Goal: Task Accomplishment & Management: Manage account settings

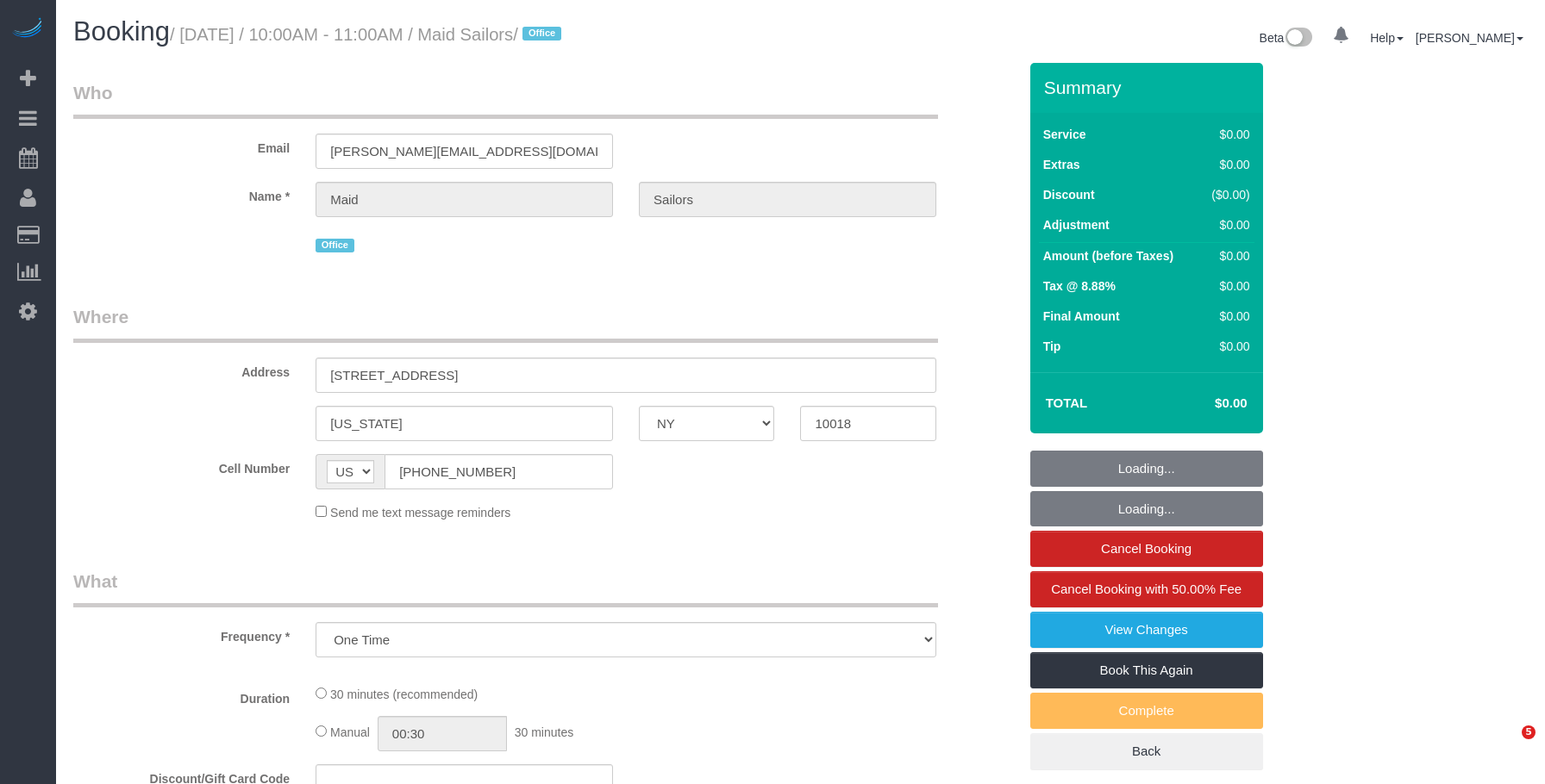
select select "NY"
select select "number:89"
select select "number:90"
select select "number:15"
select select "number:5"
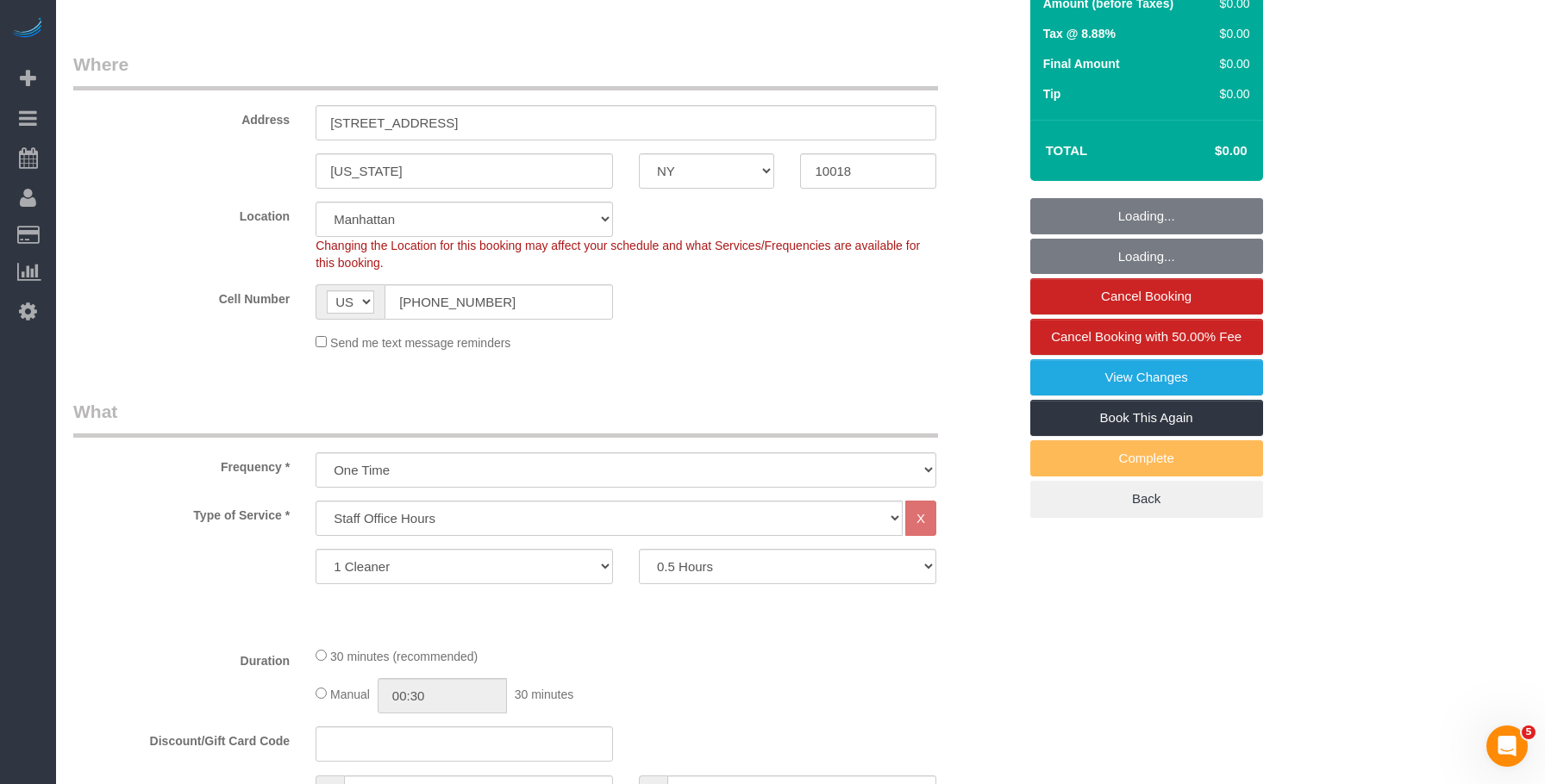
select select "object:1488"
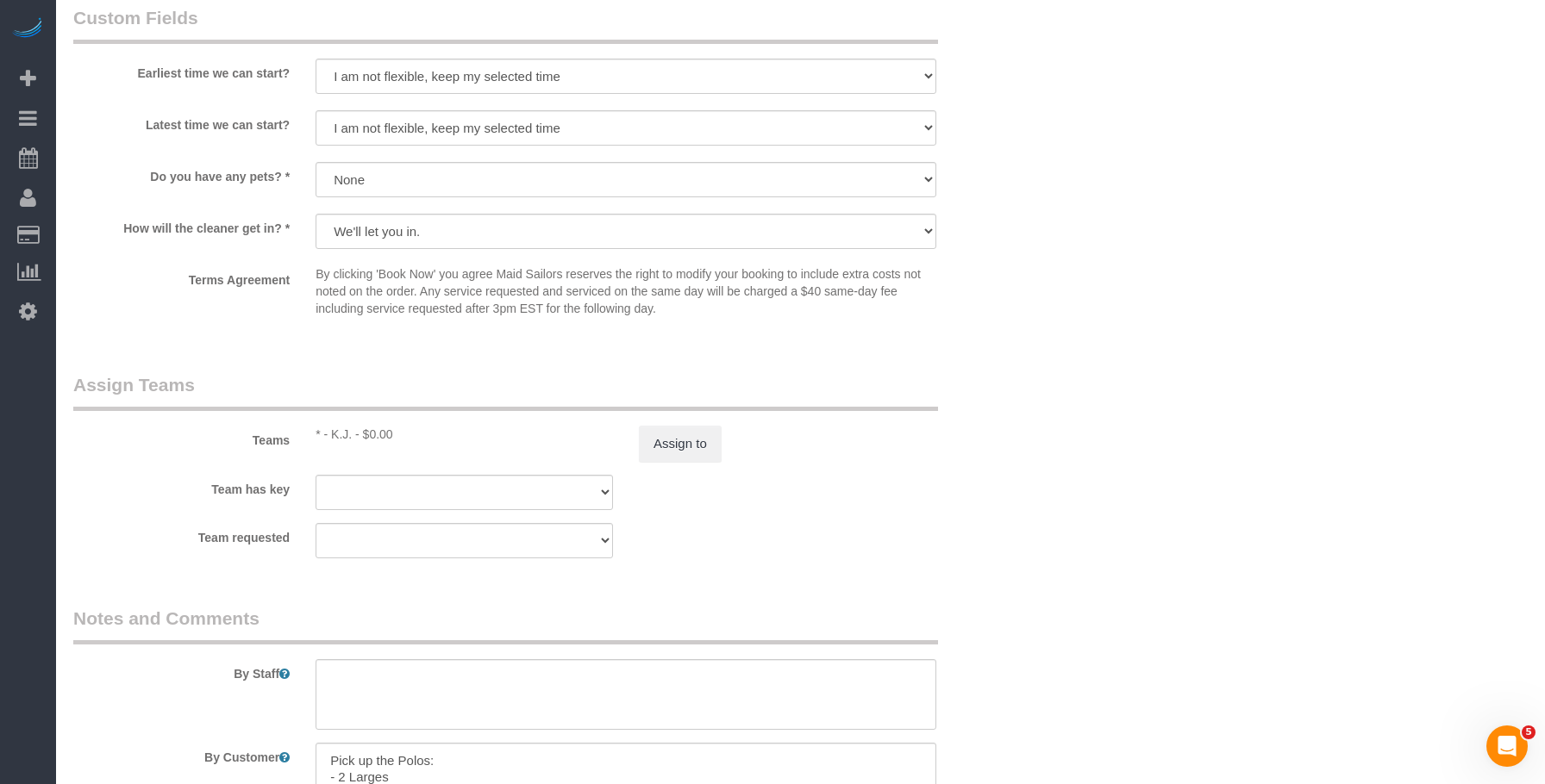
scroll to position [1637, 0]
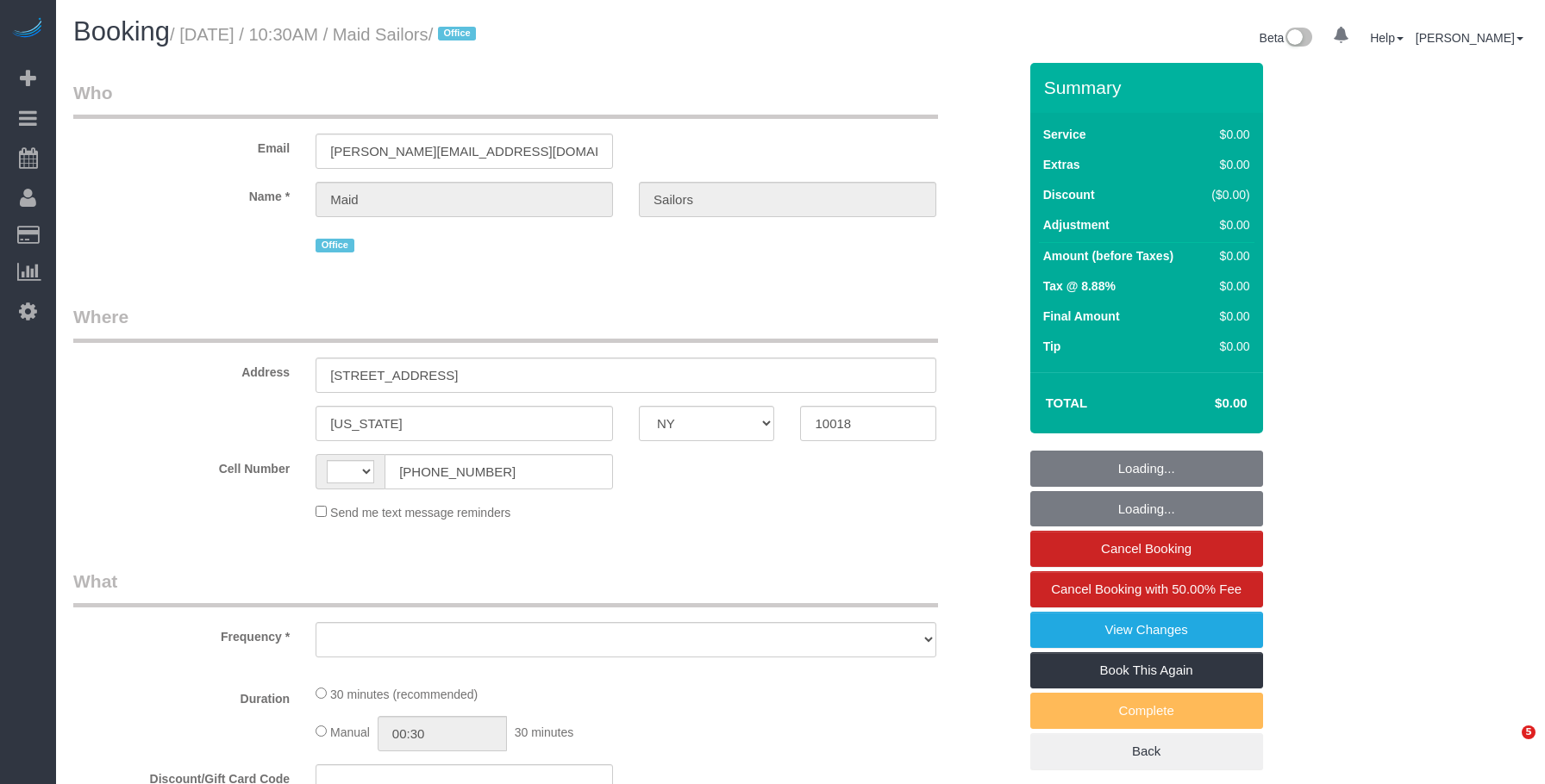
select select "NY"
select select "object:481"
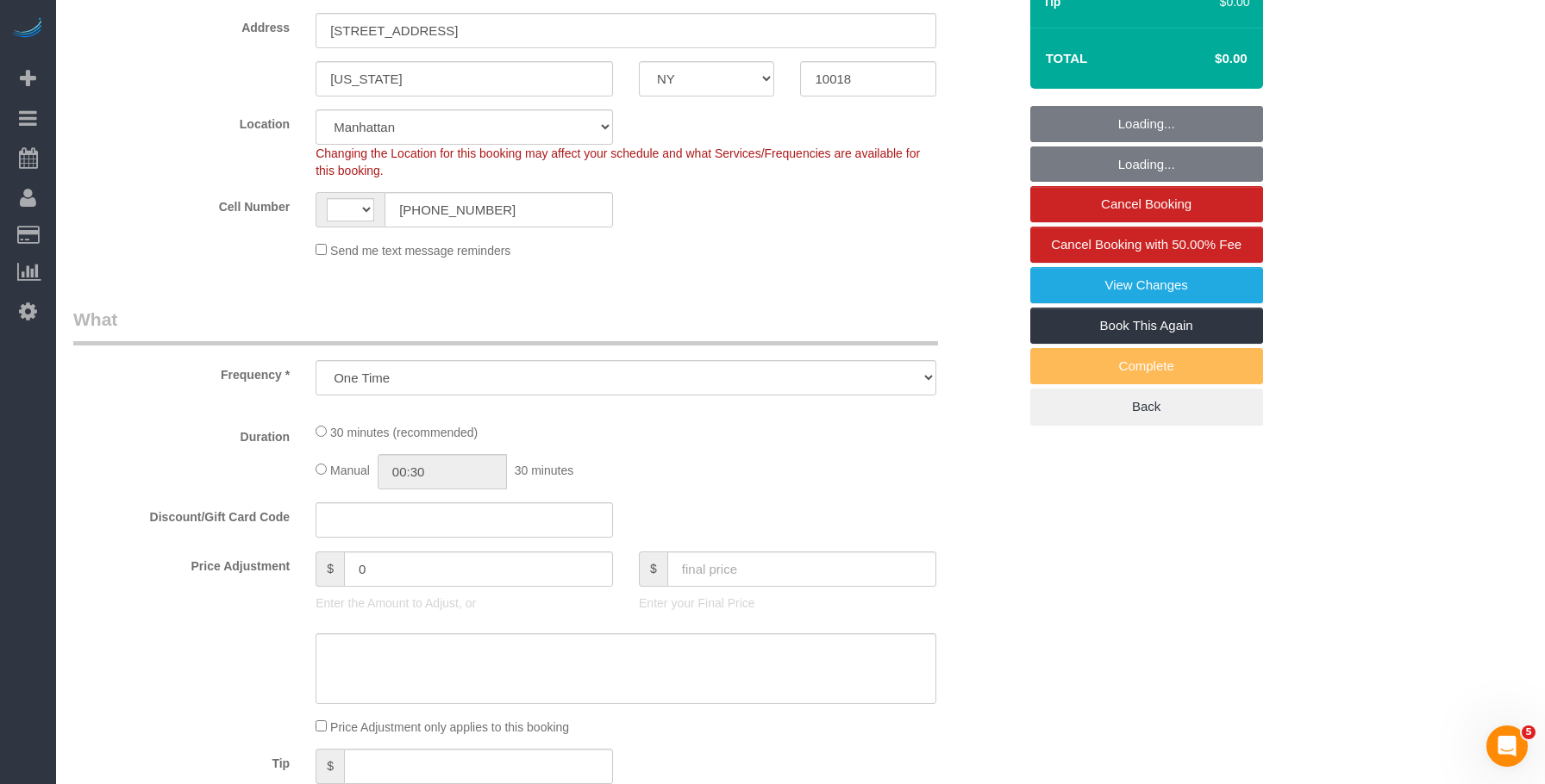
select select "string:US"
select select "object:809"
select select "number:89"
select select "number:90"
select select "number:15"
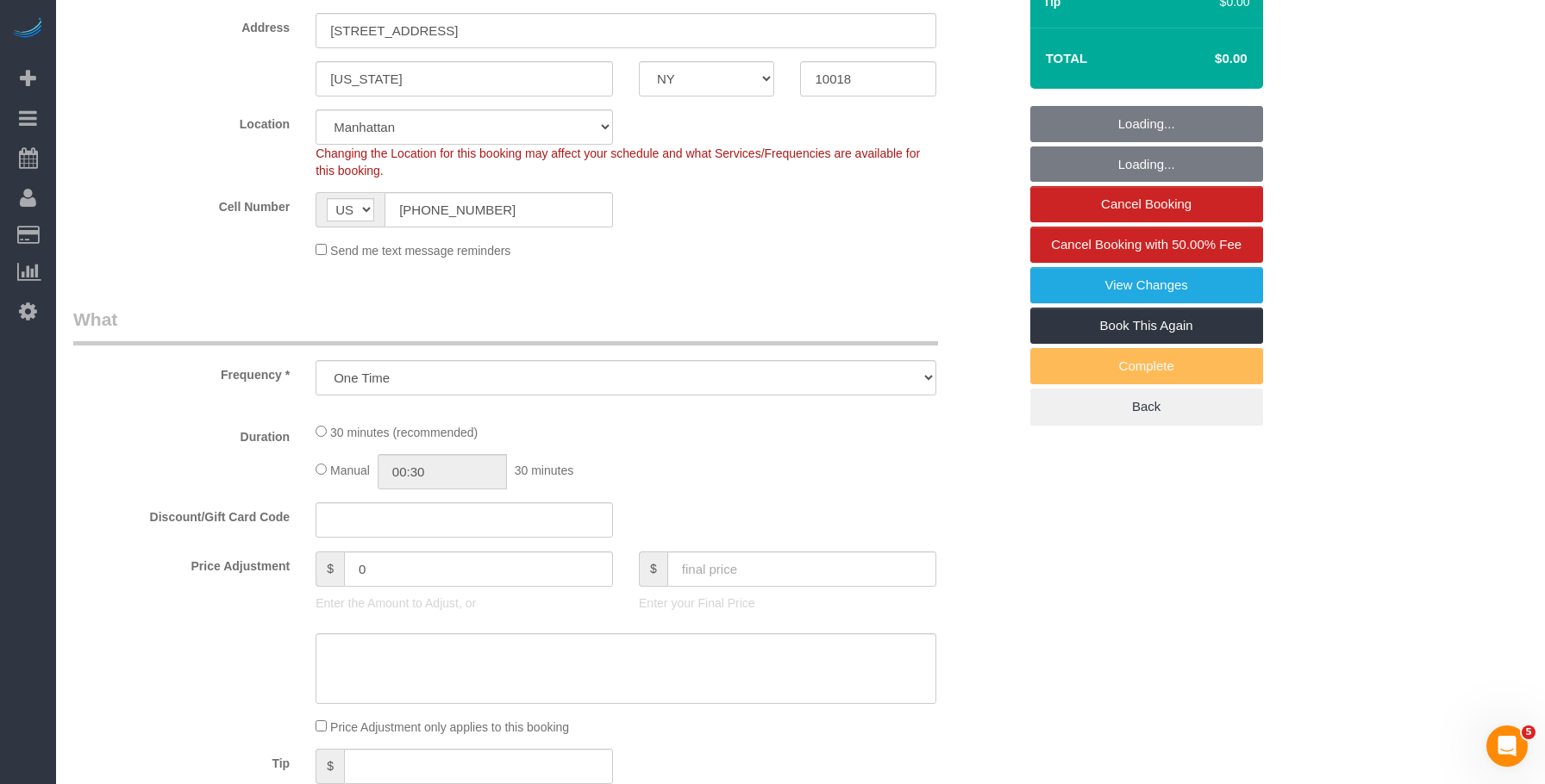
select select "number:5"
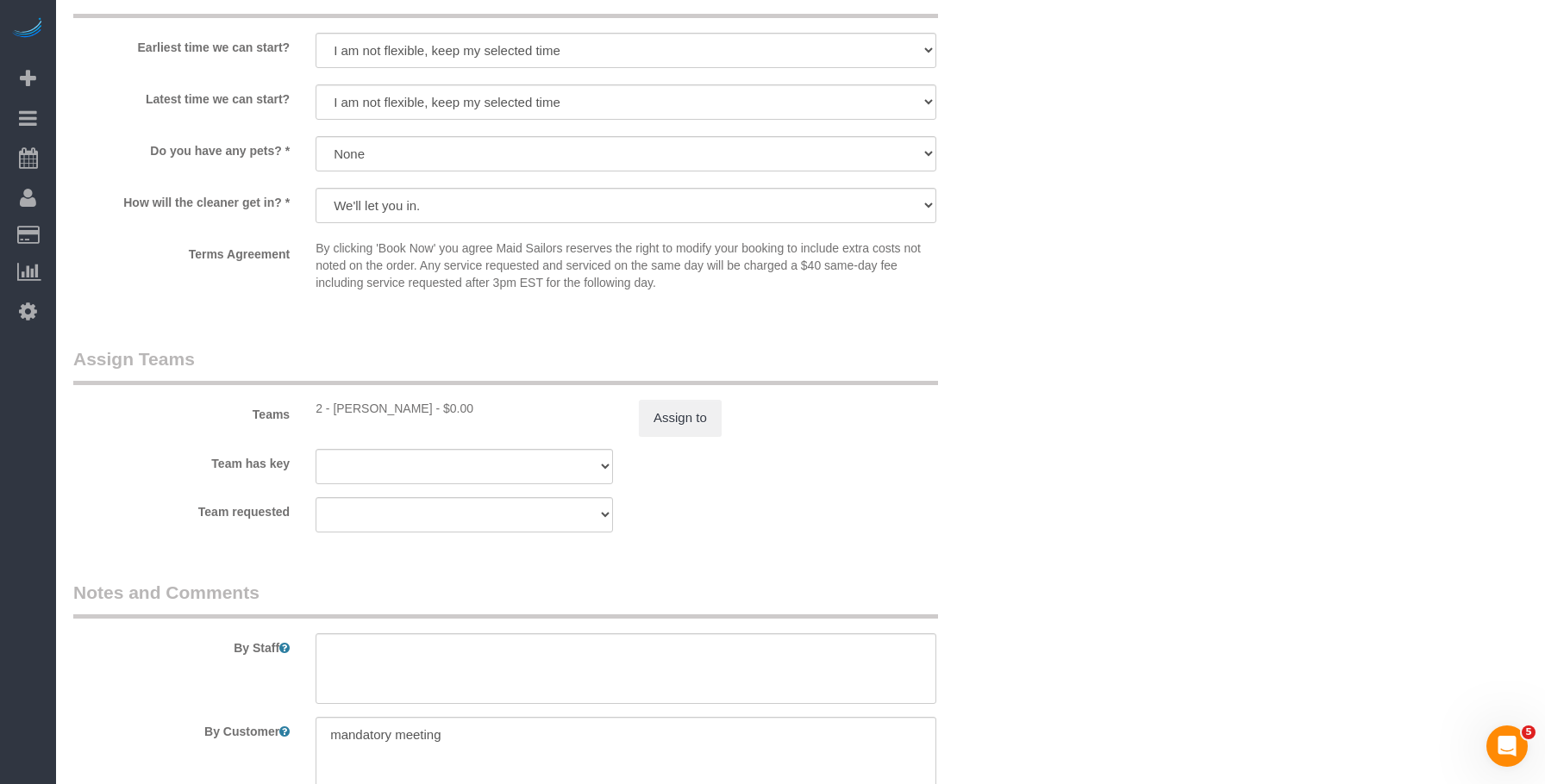
scroll to position [1809, 0]
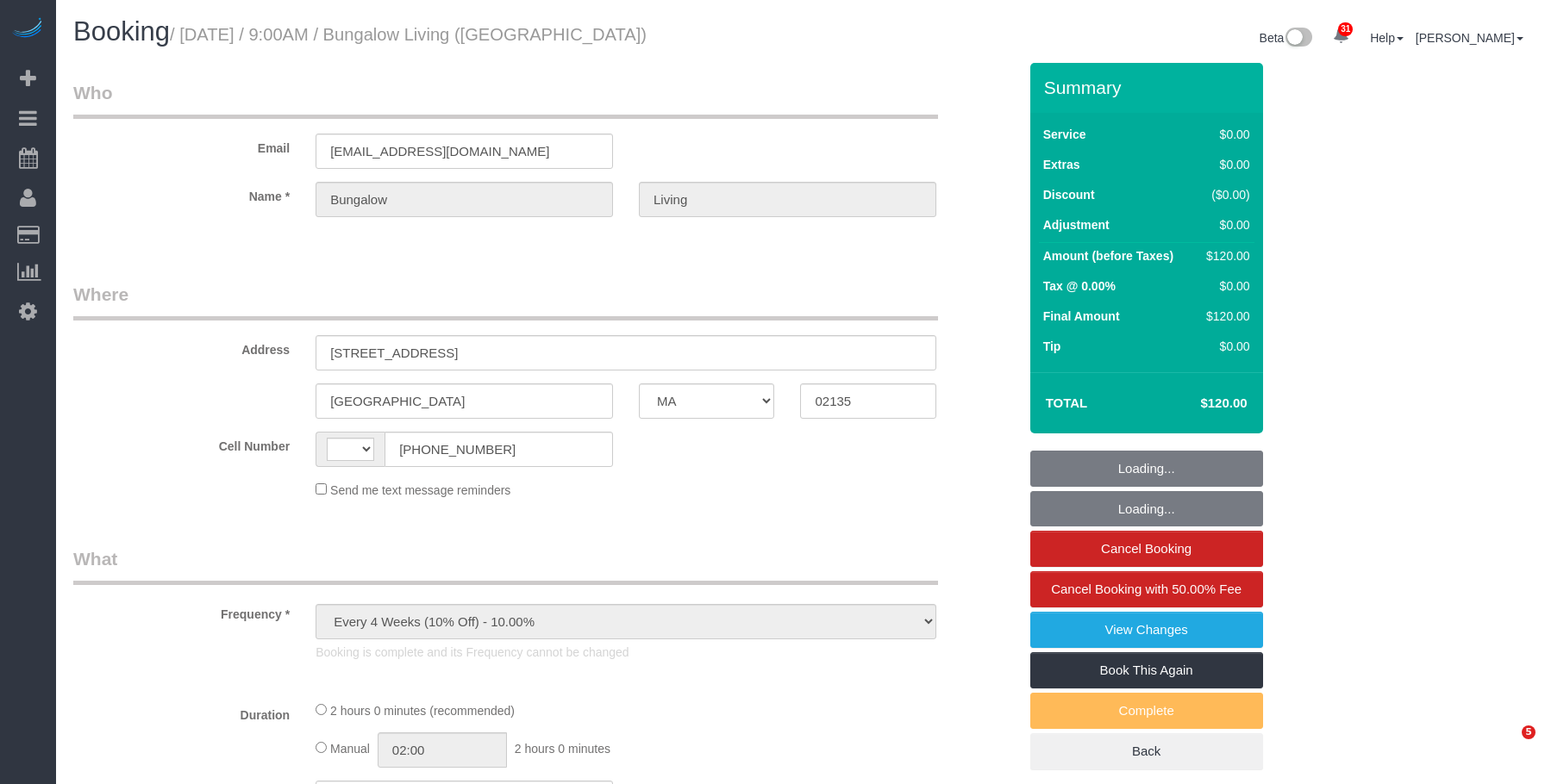
select select "MA"
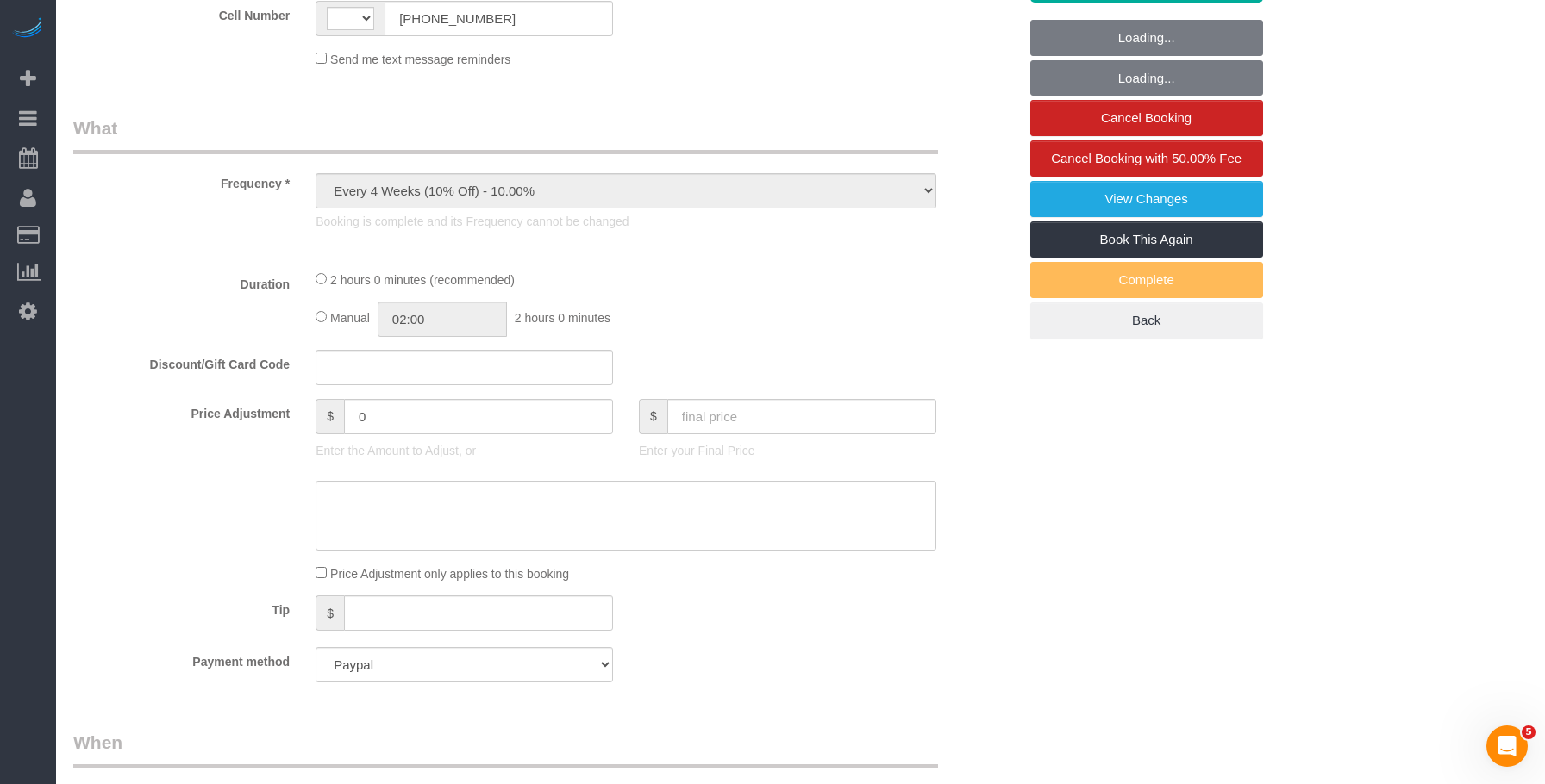
select select "string:[GEOGRAPHIC_DATA]"
select select "number:89"
select select "number:90"
select select "number:15"
select select "number:7"
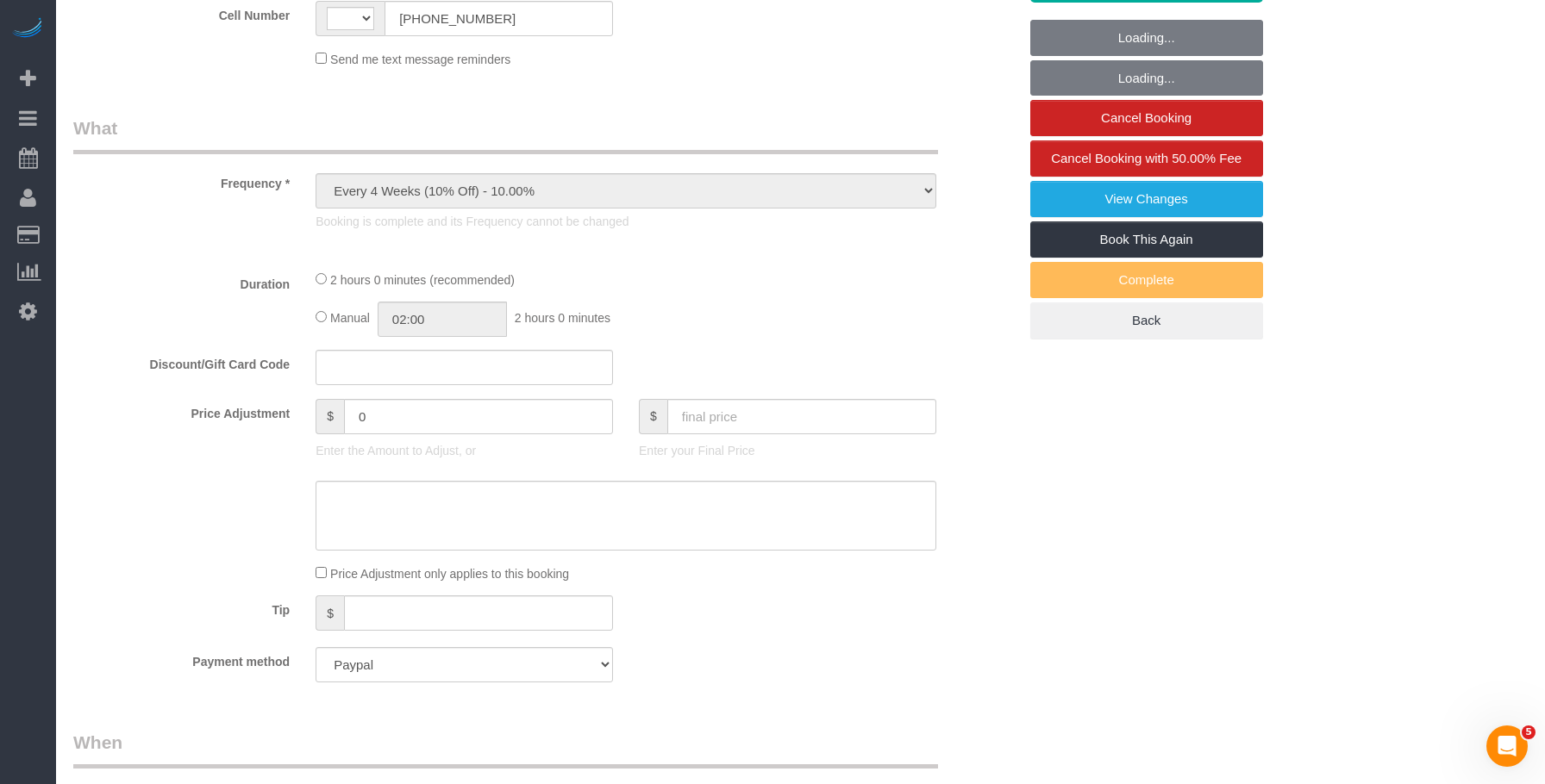
select select "number:21"
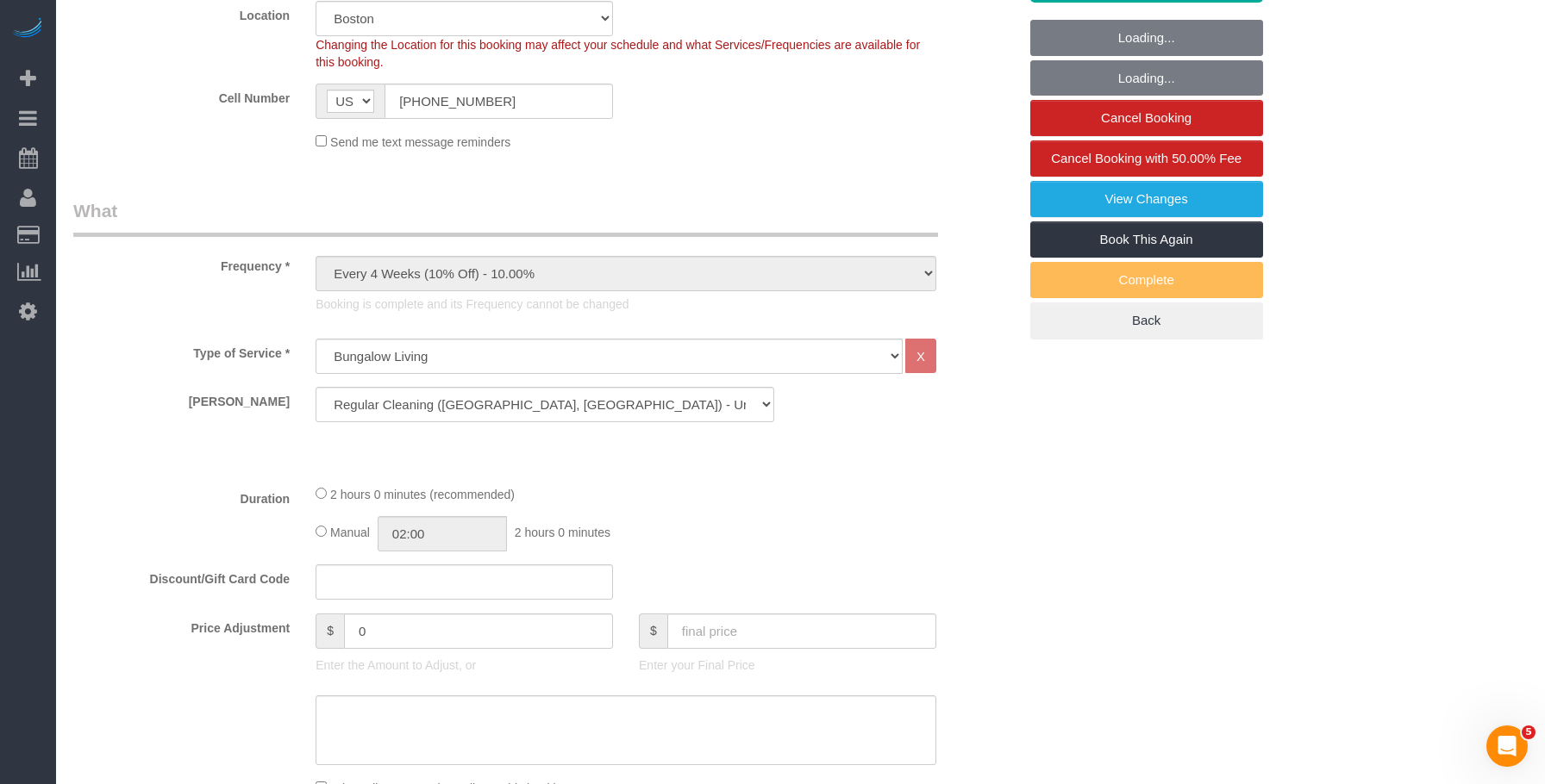
scroll to position [777, 0]
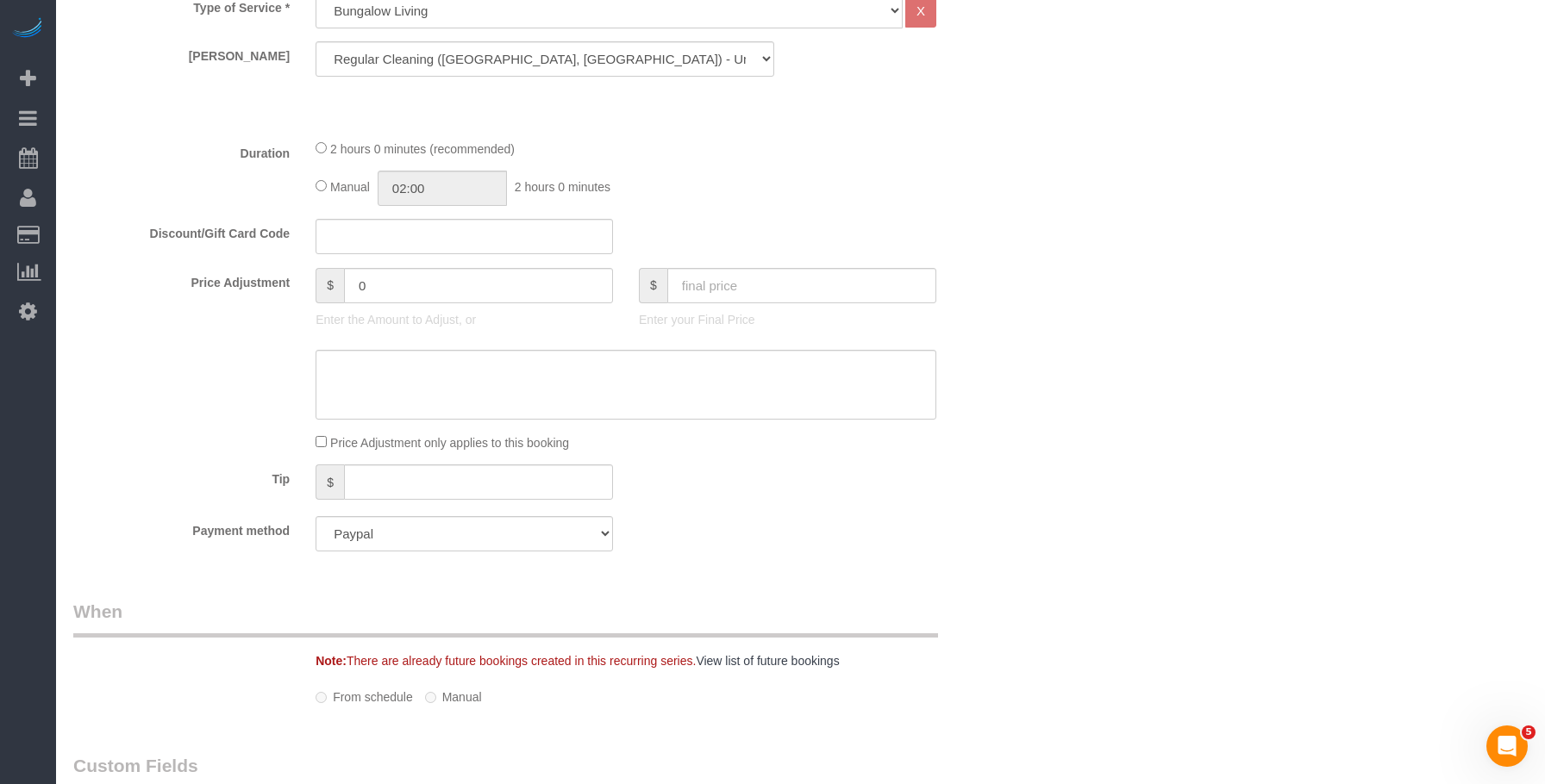
select select "spot1"
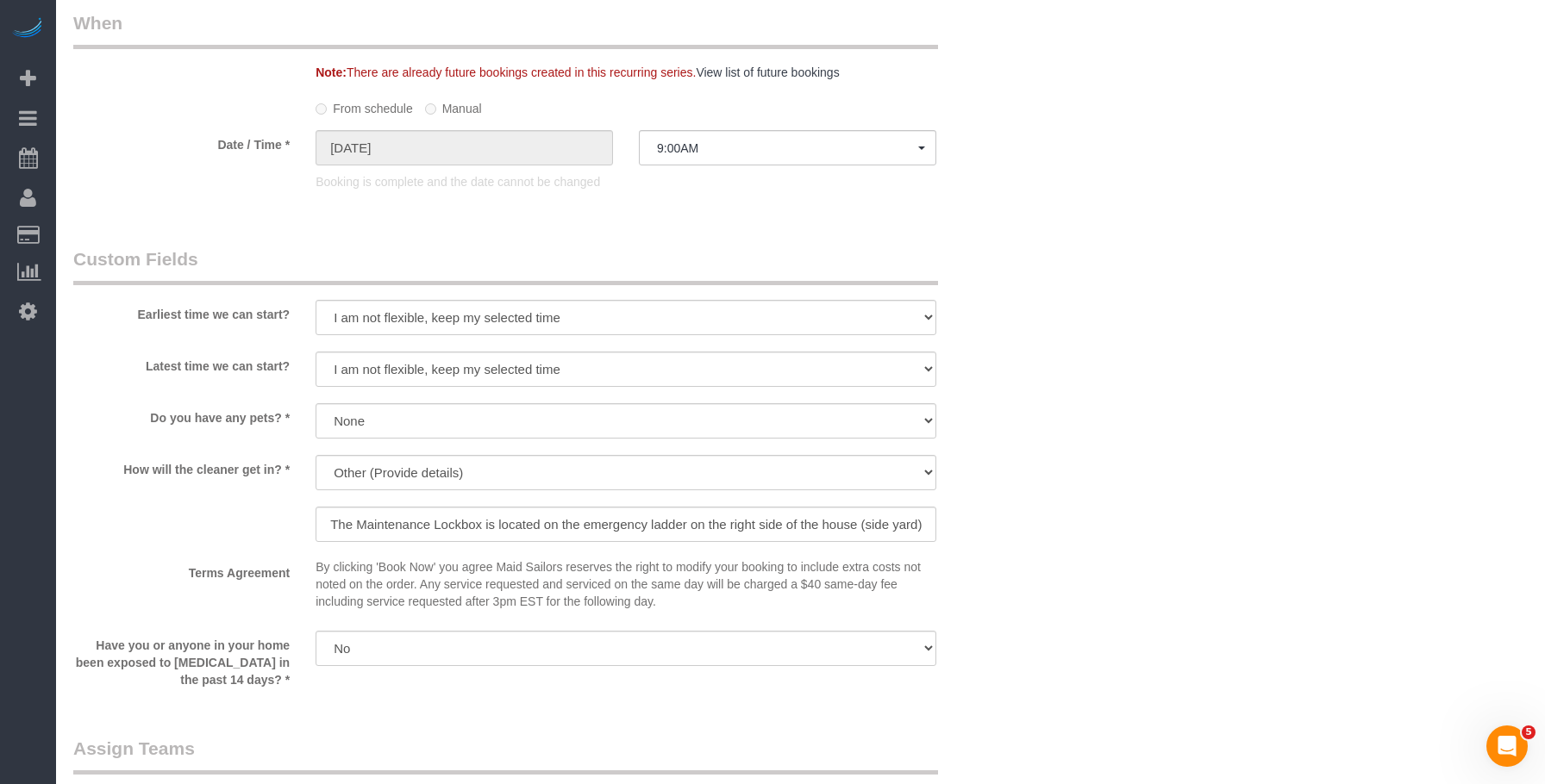
scroll to position [1637, 0]
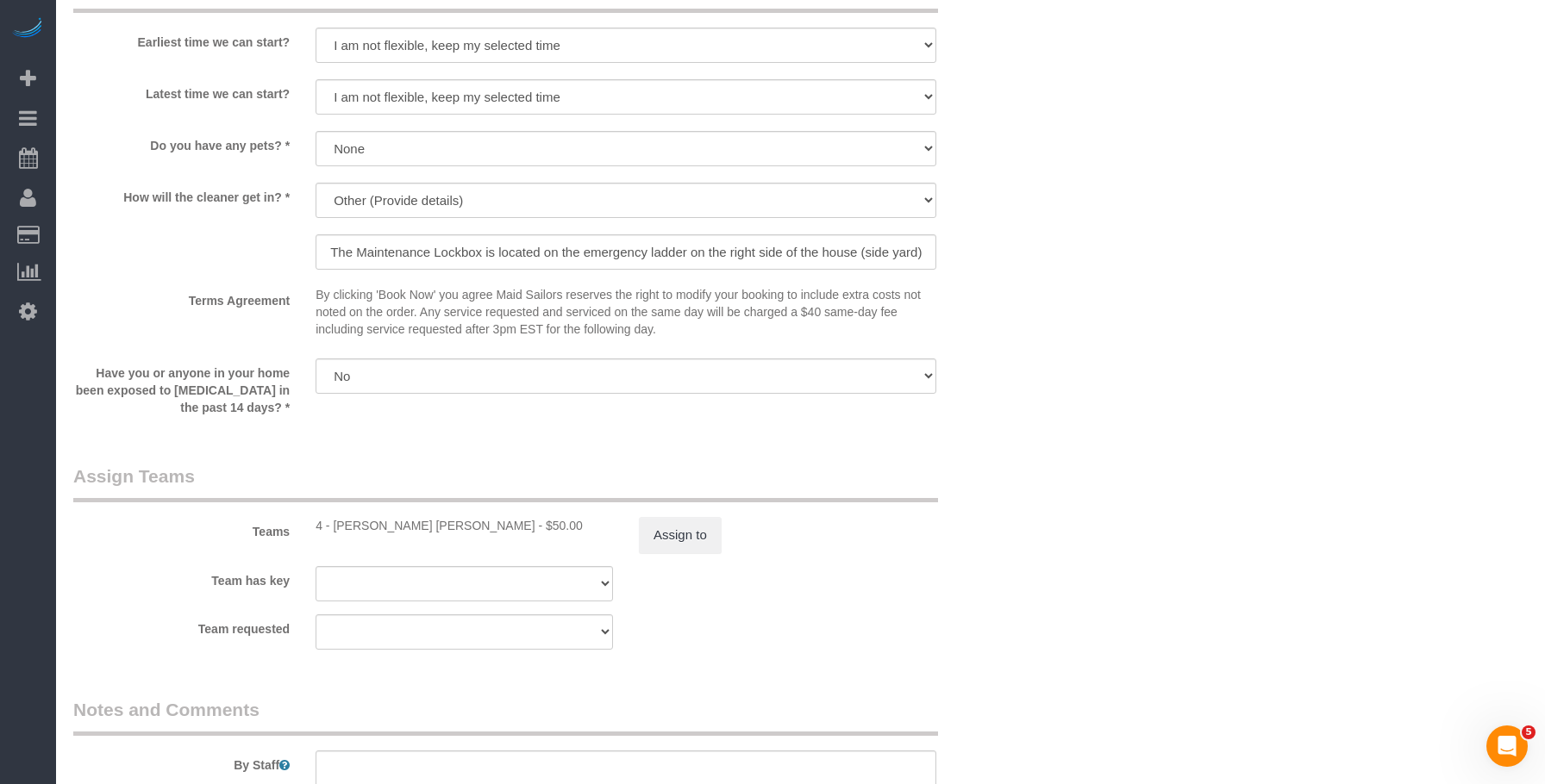
select select "object:1131"
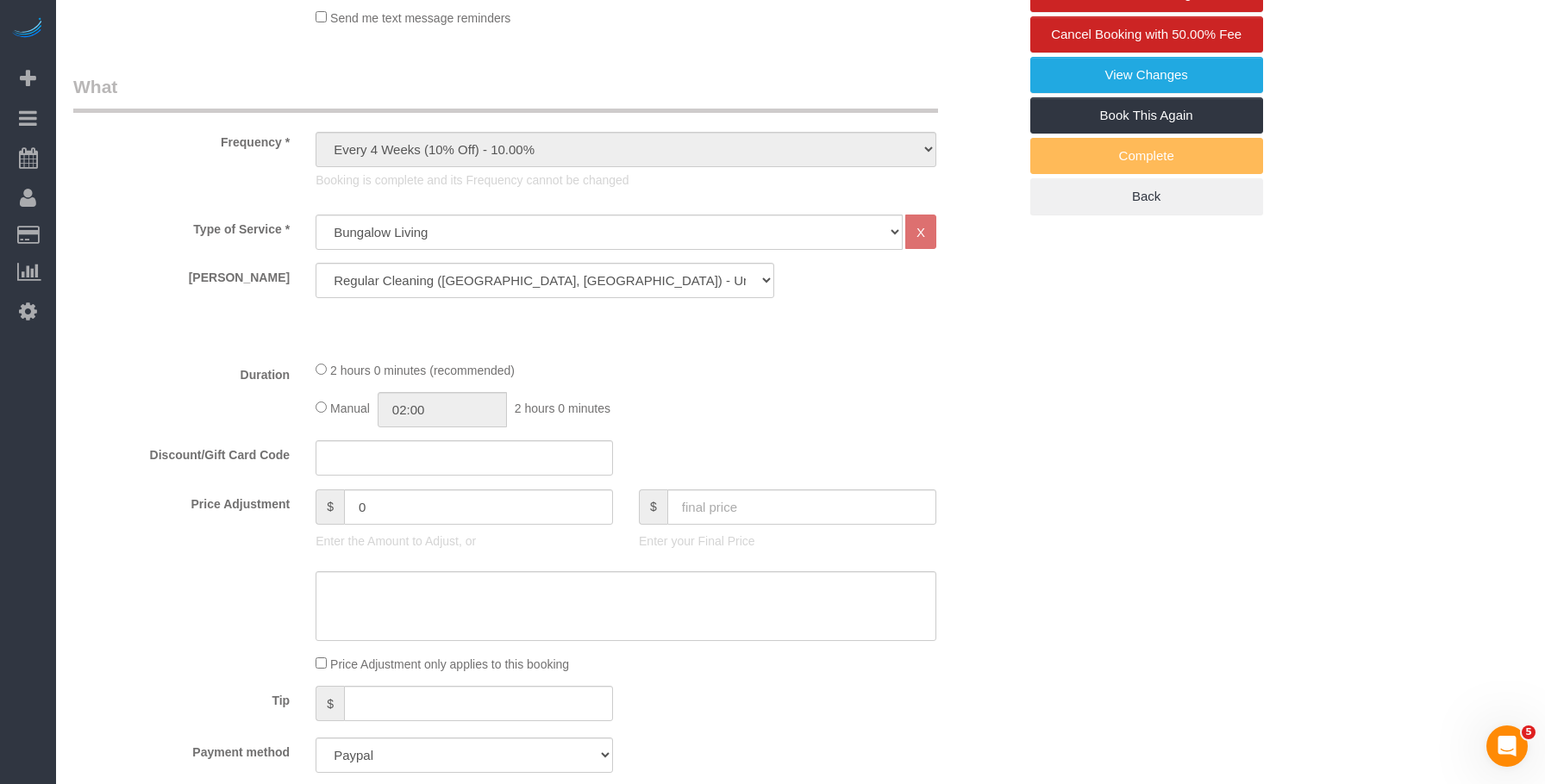
scroll to position [517, 0]
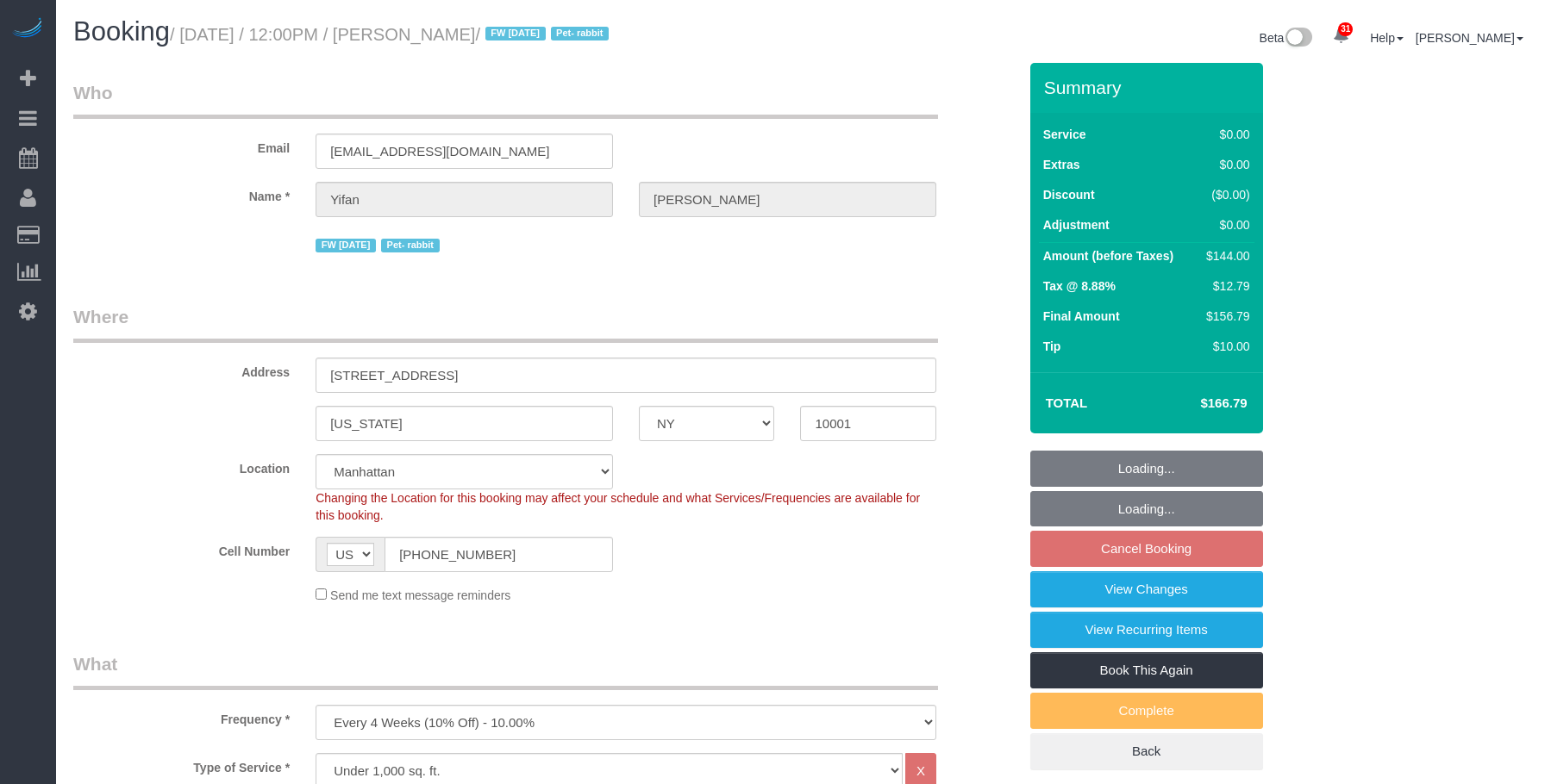
select select "NY"
select select "spot3"
select select "number:59"
select select "number:75"
select select "number:15"
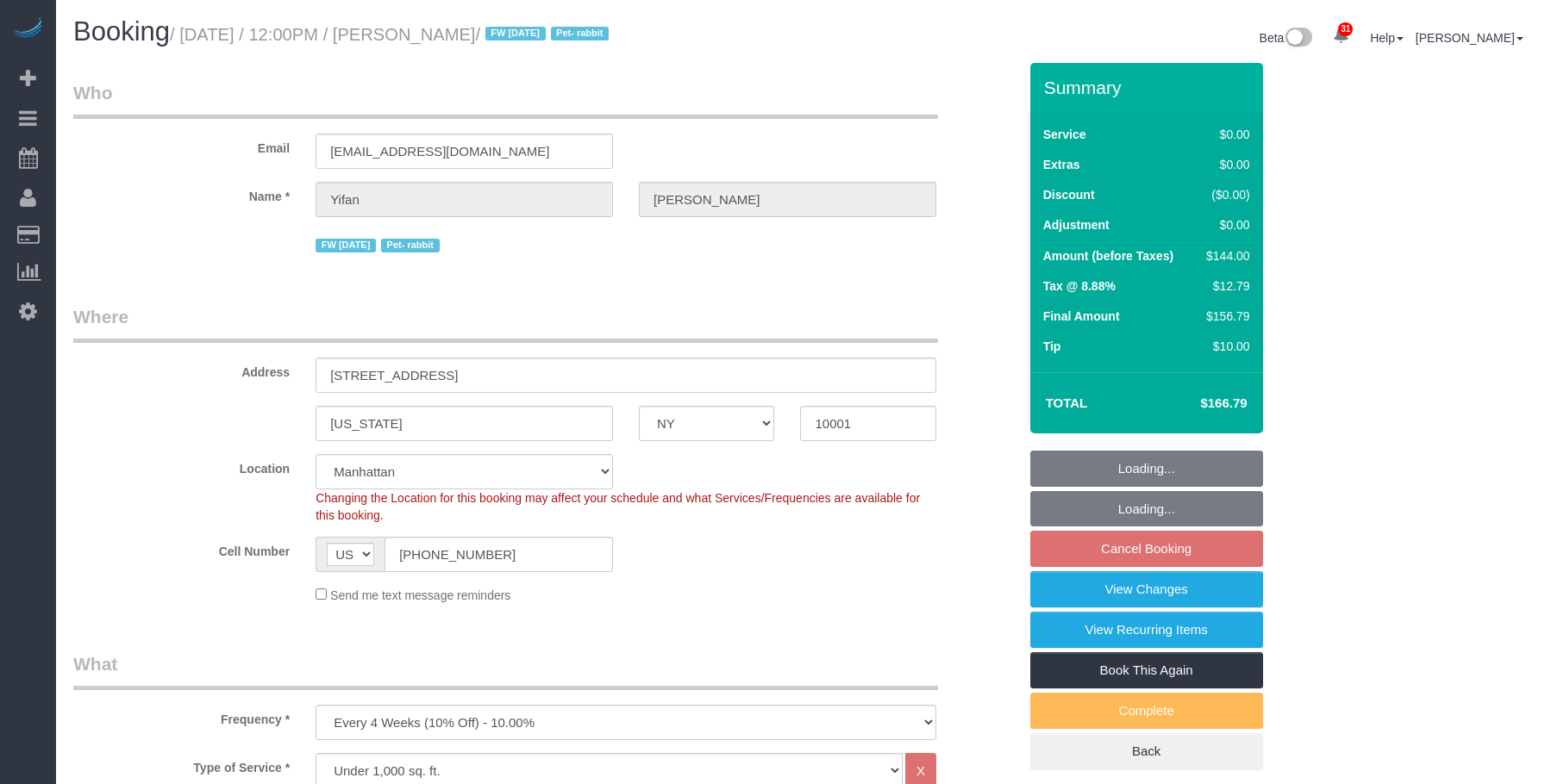
select select "number:6"
select select "1"
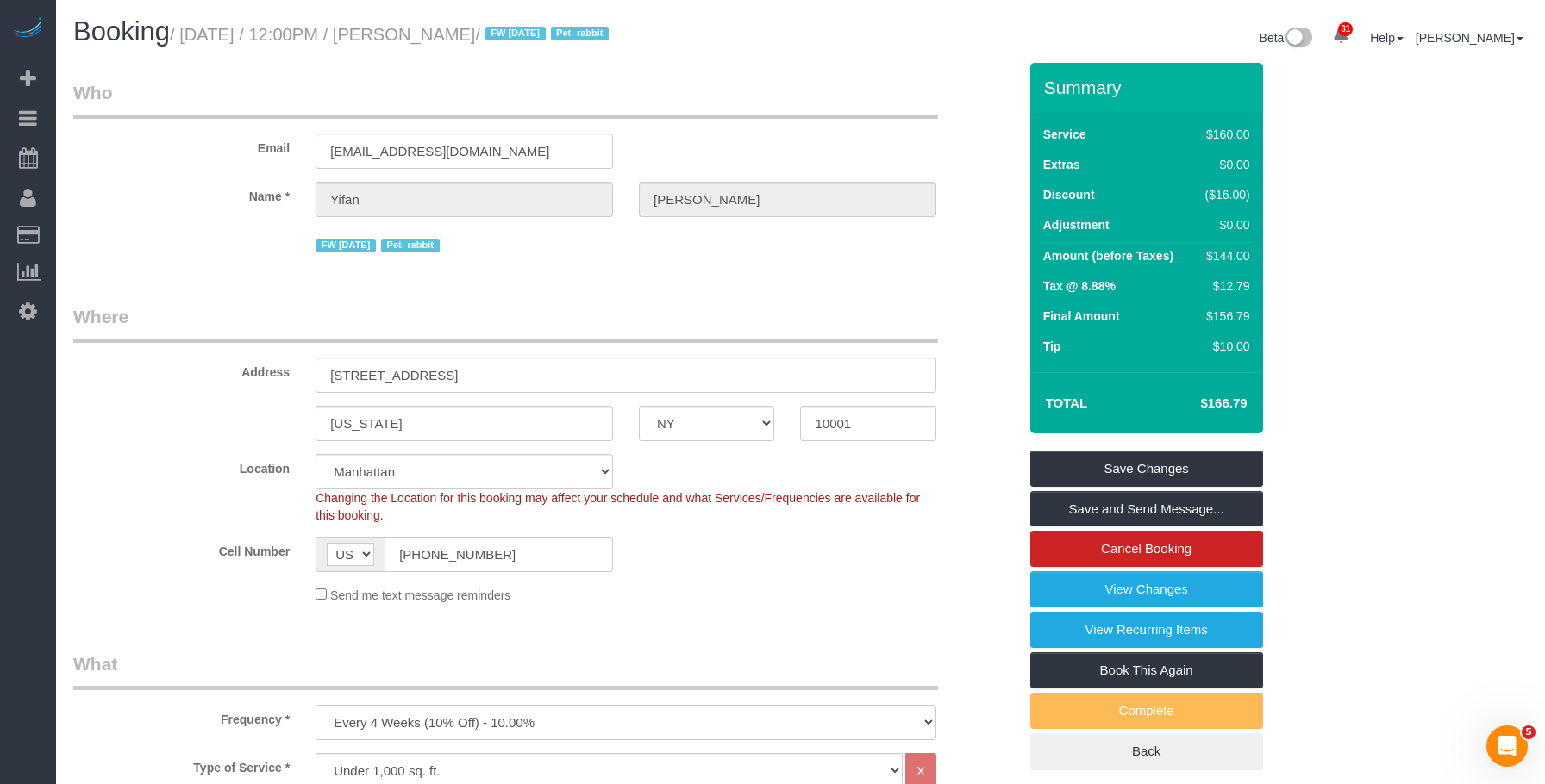
click at [1106, 590] on link "View Changes" at bounding box center [1146, 589] width 233 height 36
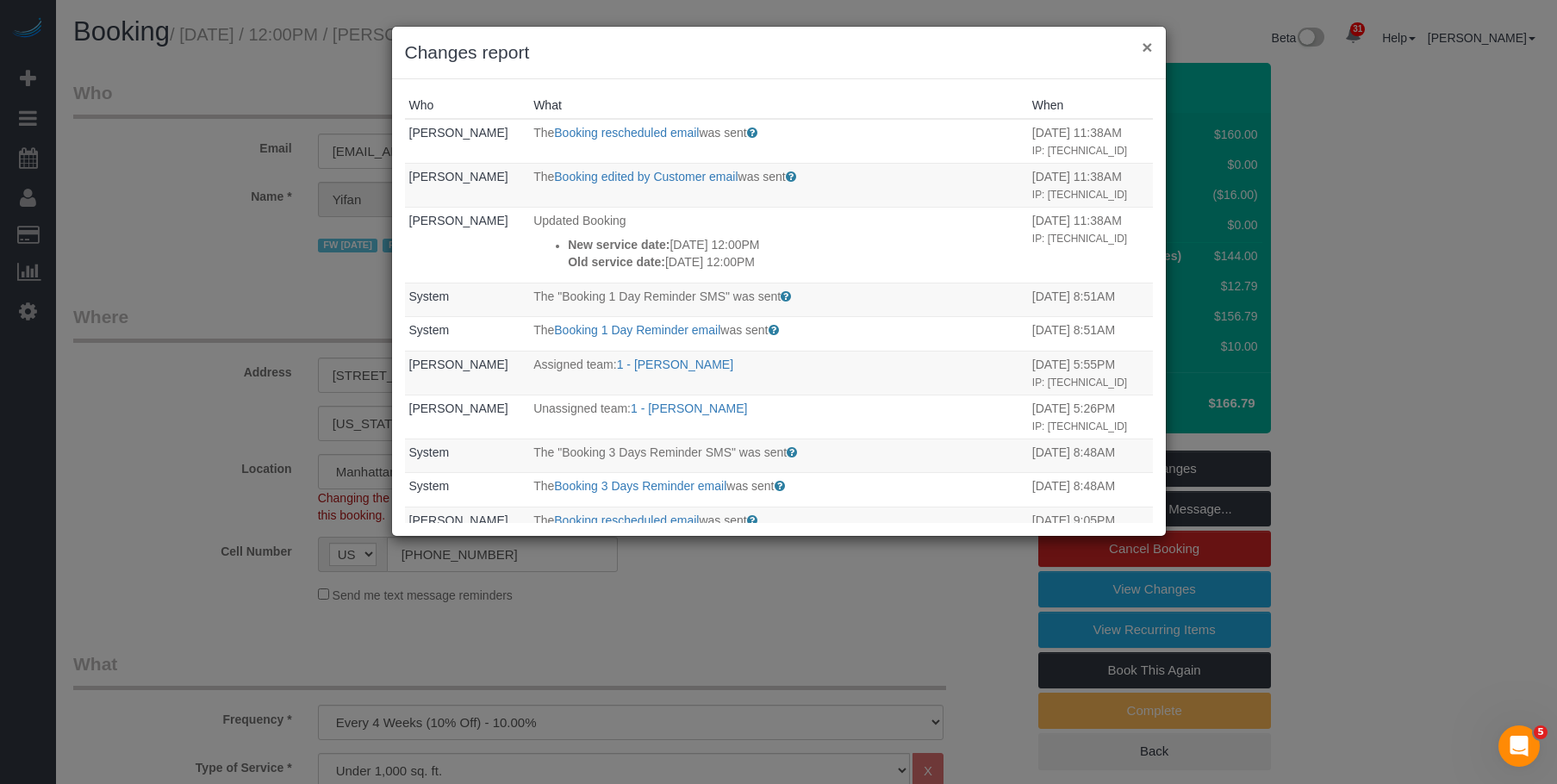
click at [1145, 45] on button "×" at bounding box center [1147, 47] width 10 height 18
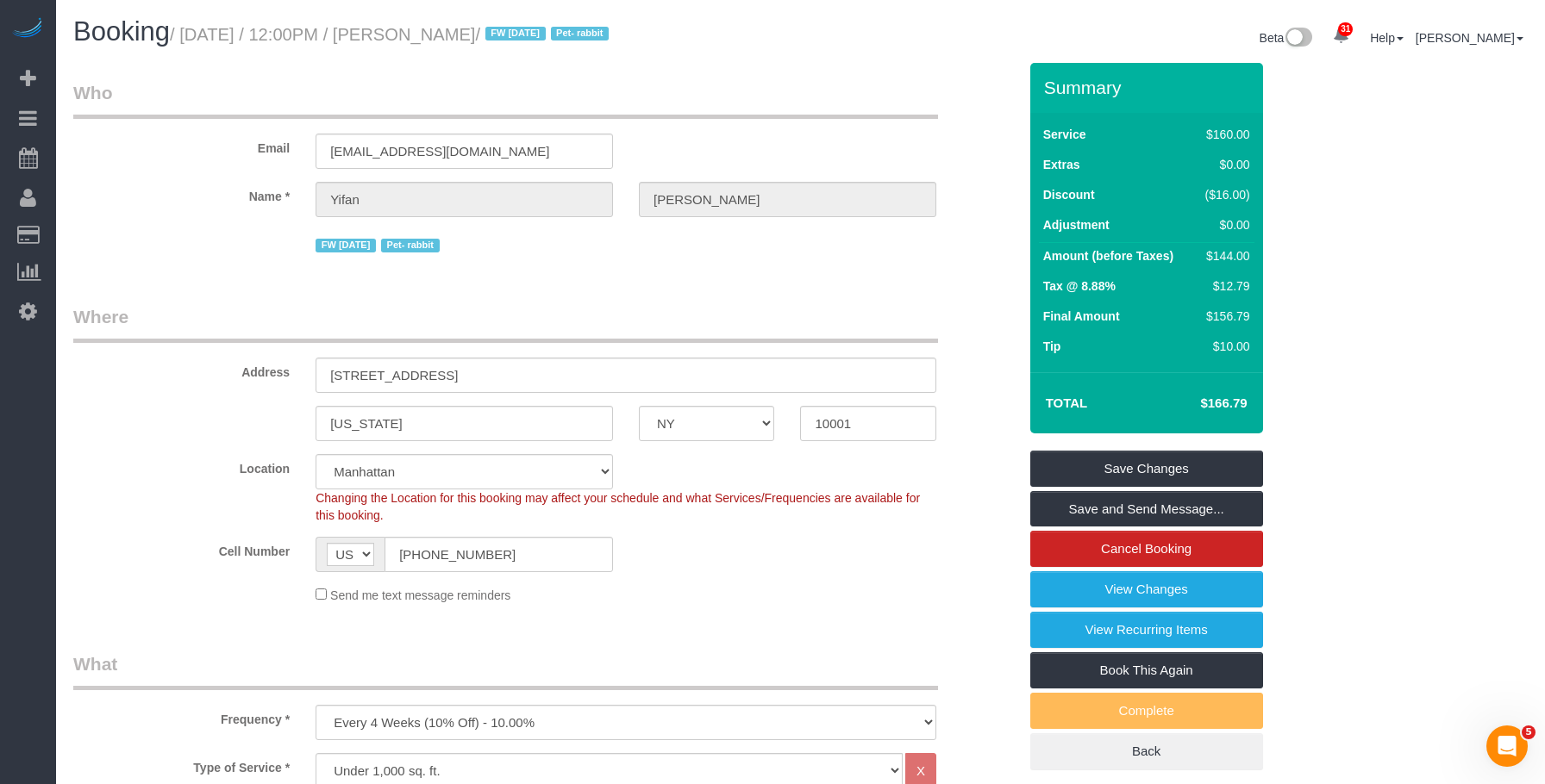
click at [1040, 587] on link "View Changes" at bounding box center [1146, 589] width 233 height 36
